Goal: Find specific page/section: Find specific page/section

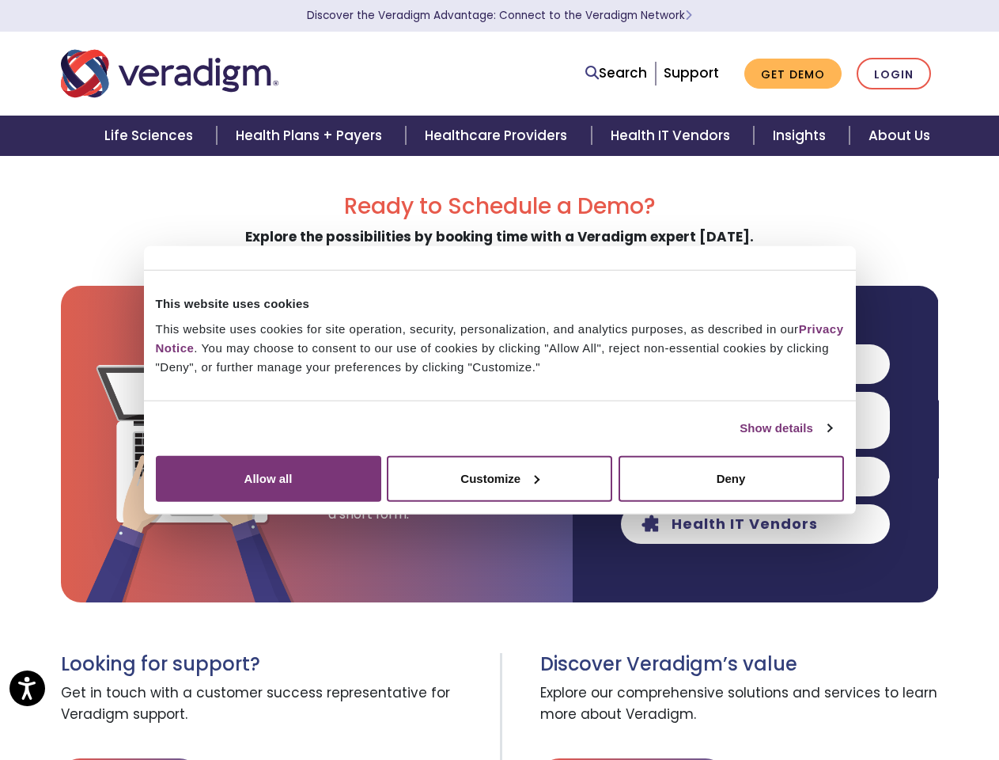
click at [740, 438] on link "Show details" at bounding box center [786, 428] width 92 height 19
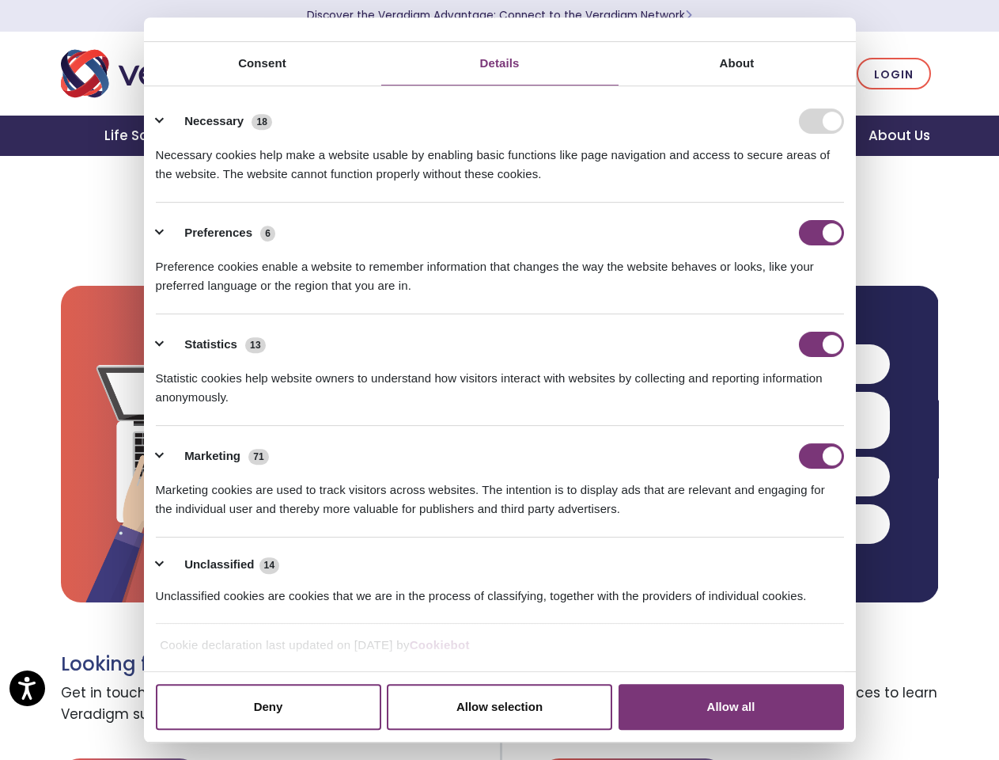
click at [844, 184] on div "Necessary cookies help make a website usable by enabling basic functions like p…" at bounding box center [500, 159] width 688 height 50
click at [874, 664] on h3 "Discover Veradigm’s value" at bounding box center [739, 664] width 399 height 23
click at [874, 716] on span "Explore our comprehensive solutions and services to learn more about Veradigm." at bounding box center [739, 704] width 399 height 57
click at [620, 74] on link "Search" at bounding box center [617, 73] width 62 height 21
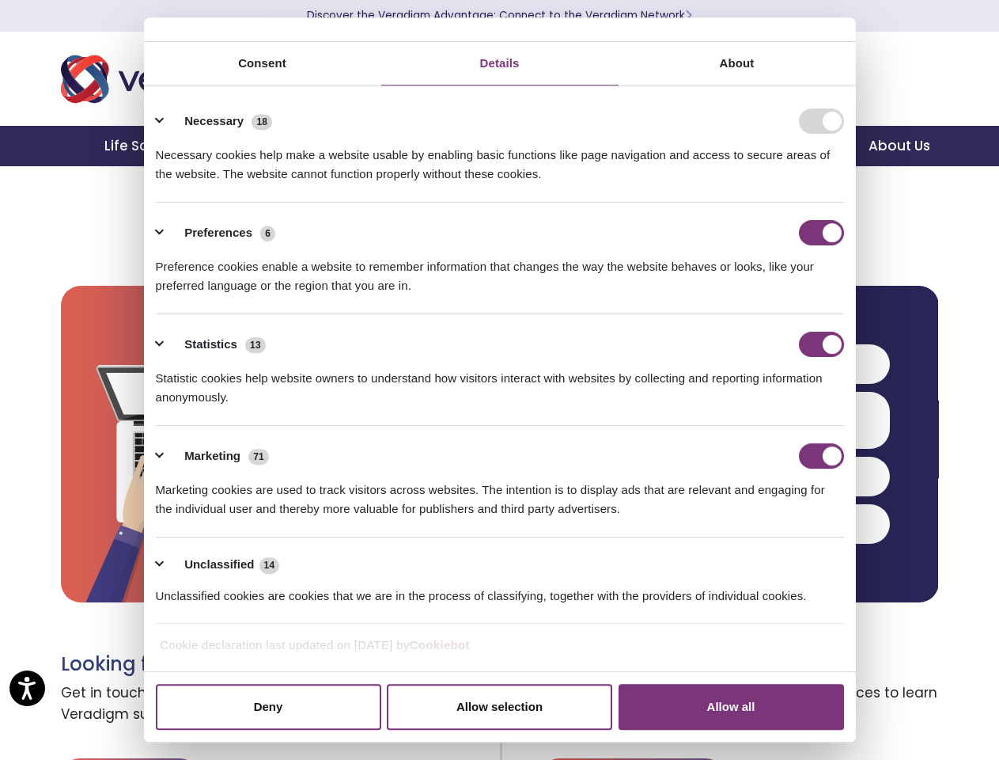
click at [620, 73] on li "Search" at bounding box center [547, 62] width 206 height 30
click at [756, 314] on li "Preferences 6 Preference cookies enable a website to remember information that …" at bounding box center [500, 259] width 688 height 112
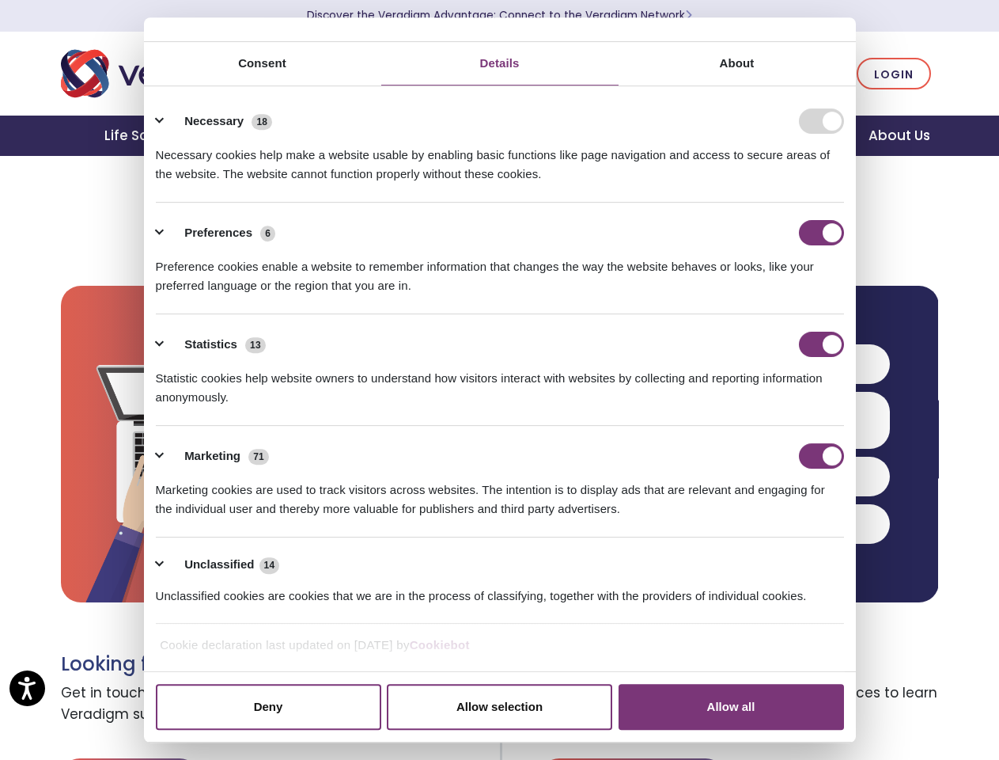
click at [756, 357] on div "Statistics 13" at bounding box center [500, 344] width 688 height 25
click at [756, 407] on div "Statistic cookies help website owners to understand how visitors interact with …" at bounding box center [500, 382] width 688 height 50
click at [756, 468] on div "Marketing 71" at bounding box center [500, 455] width 688 height 25
